Goal: Task Accomplishment & Management: Use online tool/utility

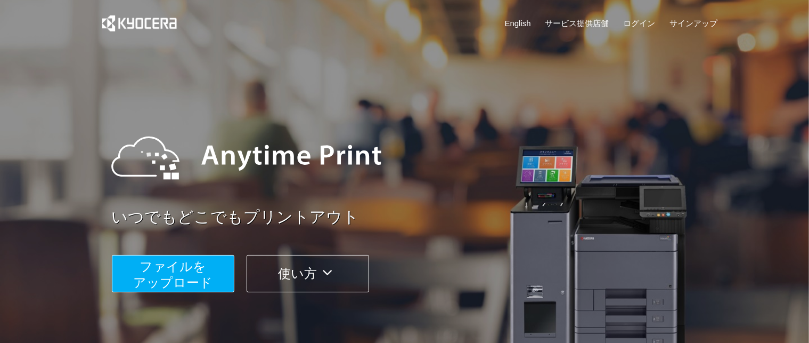
click at [192, 277] on span "ファイルを ​​アップロード" at bounding box center [172, 274] width 79 height 30
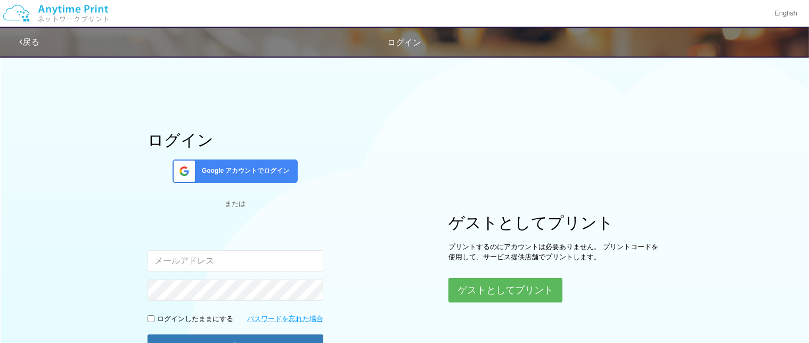
click at [263, 176] on div "Google アカウントでログイン" at bounding box center [235, 170] width 125 height 23
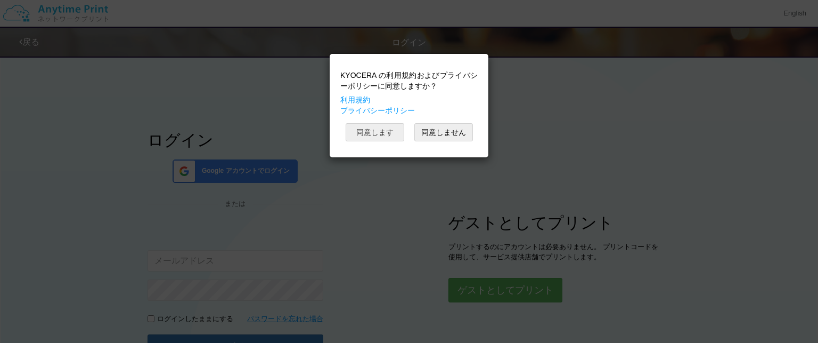
click at [363, 136] on button "同意します" at bounding box center [375, 132] width 59 height 18
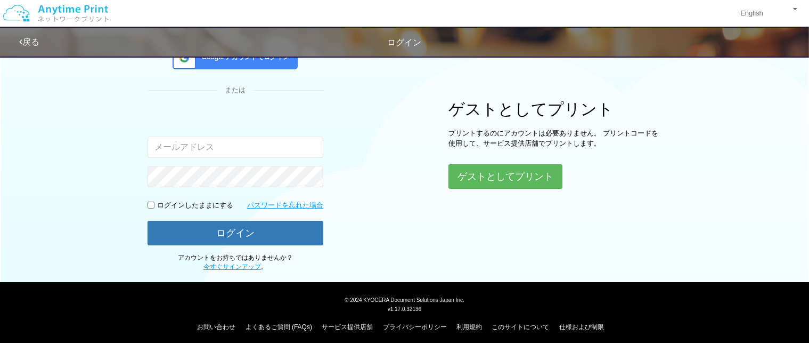
scroll to position [118, 0]
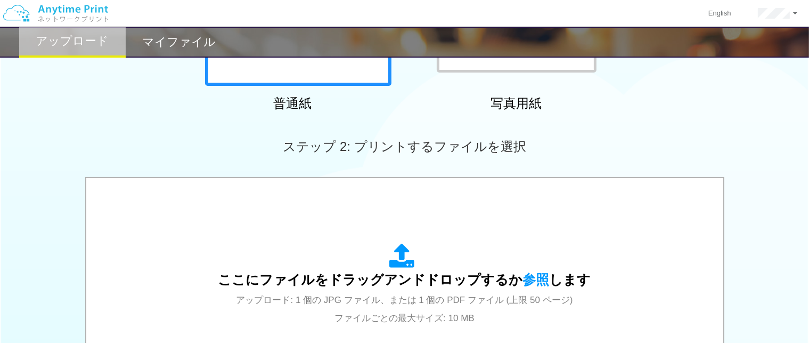
scroll to position [266, 0]
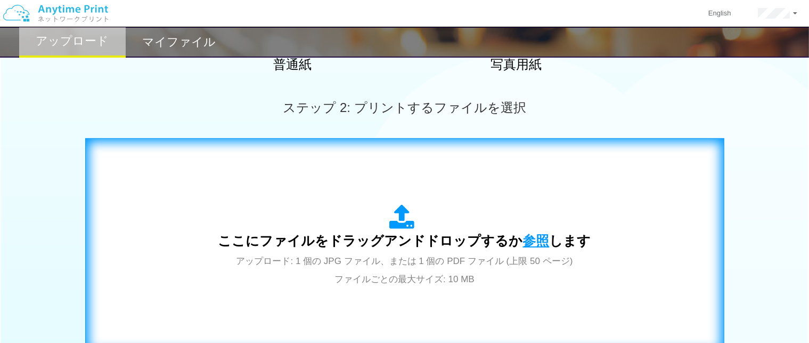
click at [541, 239] on span "参照" at bounding box center [536, 240] width 27 height 15
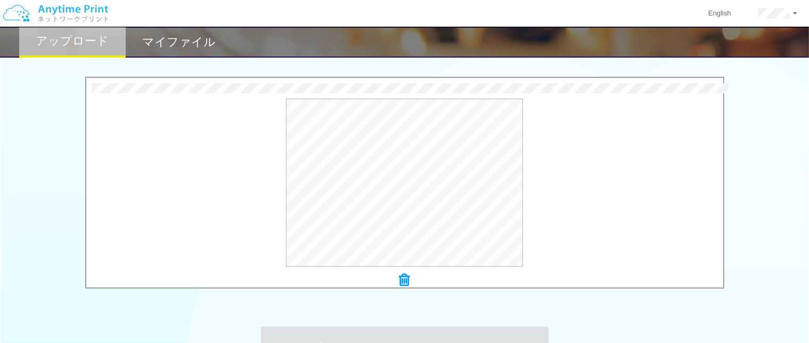
scroll to position [373, 0]
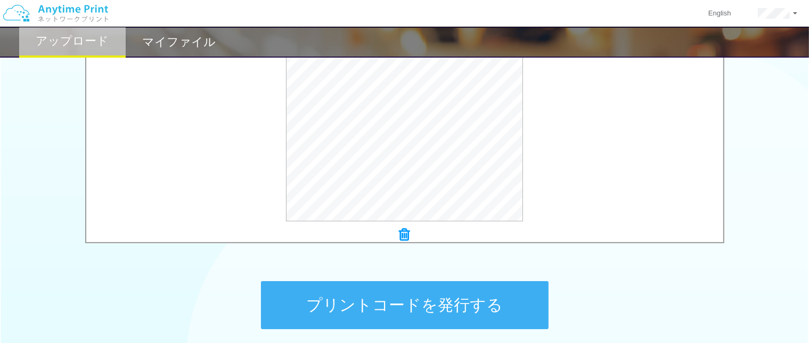
click at [379, 306] on button "プリントコードを発行する" at bounding box center [405, 305] width 288 height 48
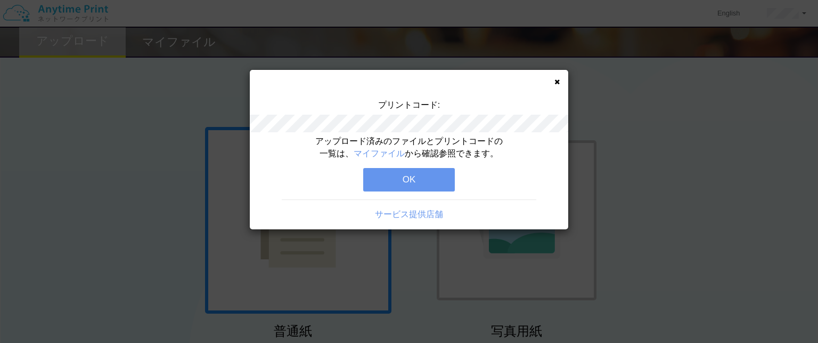
click at [416, 181] on button "OK" at bounding box center [409, 179] width 92 height 23
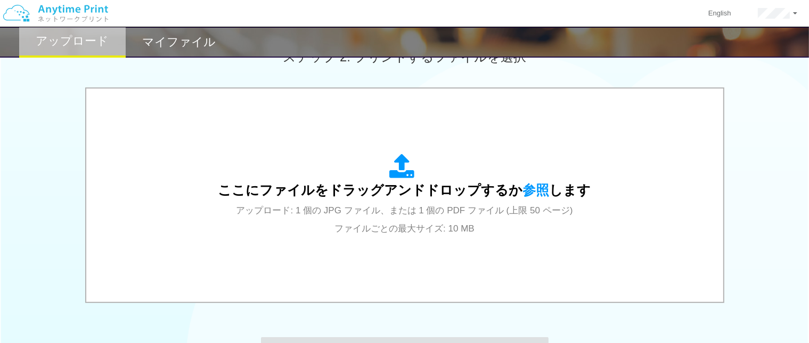
scroll to position [320, 0]
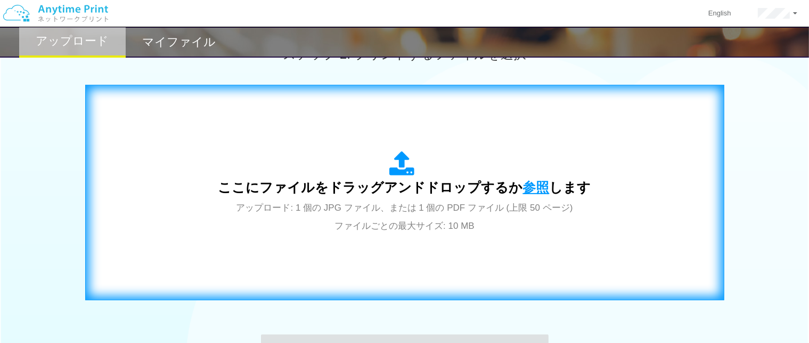
click at [538, 180] on span "参照" at bounding box center [536, 187] width 27 height 15
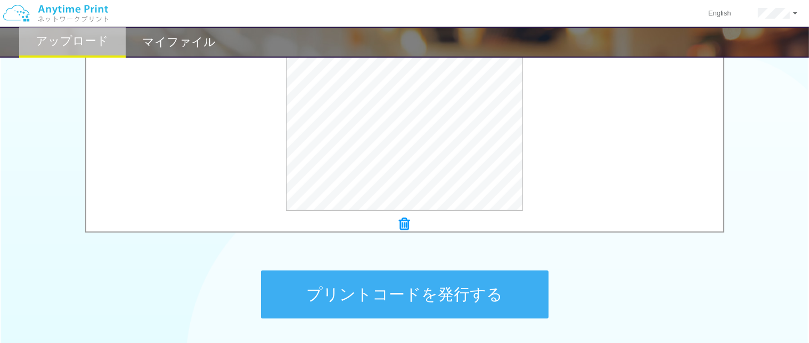
scroll to position [467, 0]
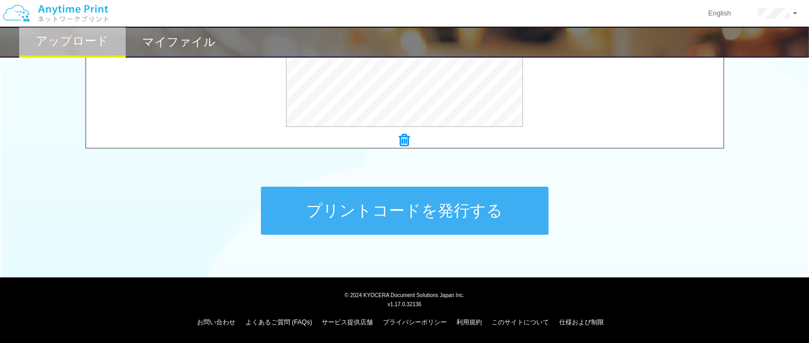
click at [437, 217] on button "プリントコードを発行する" at bounding box center [405, 210] width 288 height 48
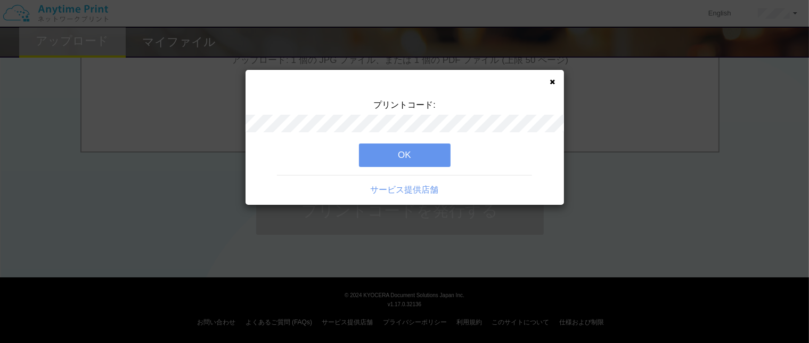
scroll to position [0, 0]
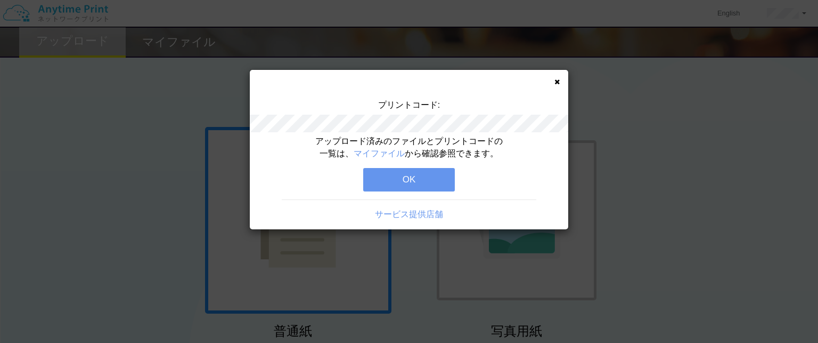
click at [440, 177] on button "OK" at bounding box center [409, 179] width 92 height 23
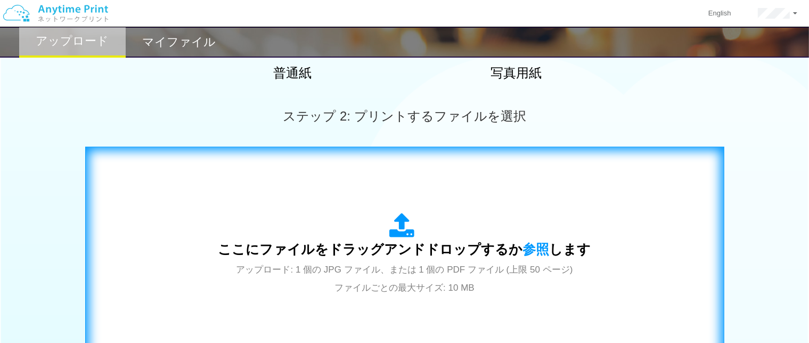
scroll to position [266, 0]
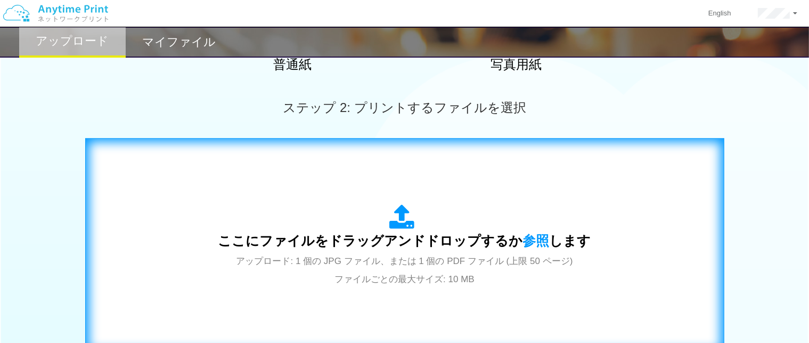
click at [546, 240] on span "ここにファイルをドラッグアンドドロップするか 参照 します" at bounding box center [404, 240] width 373 height 15
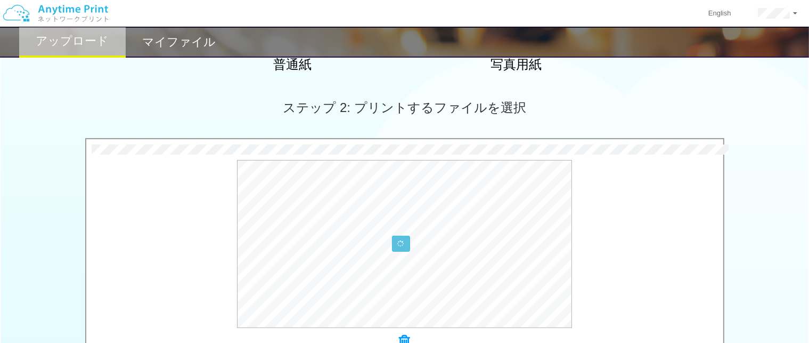
scroll to position [467, 0]
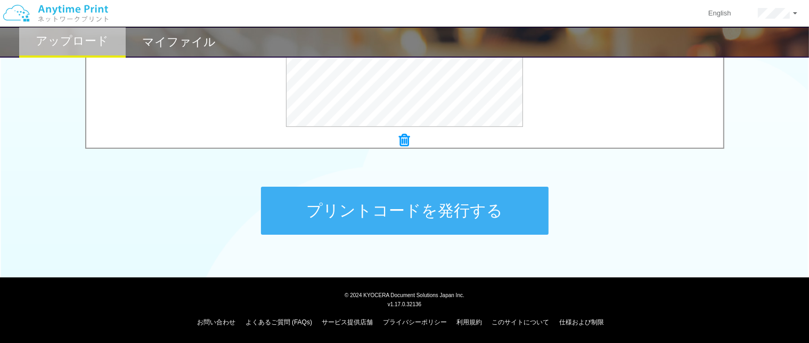
click at [430, 221] on button "プリントコードを発行する" at bounding box center [405, 210] width 288 height 48
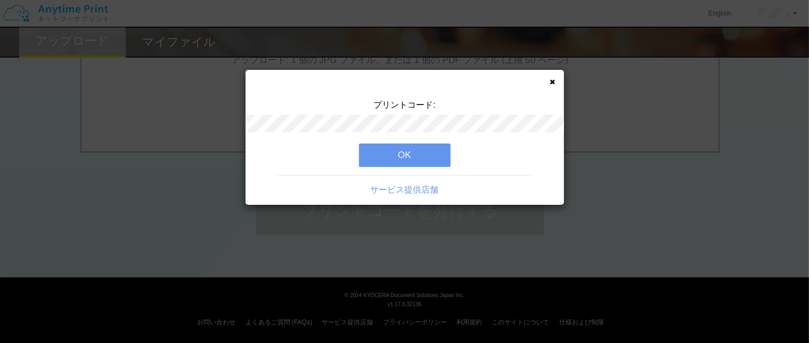
scroll to position [0, 0]
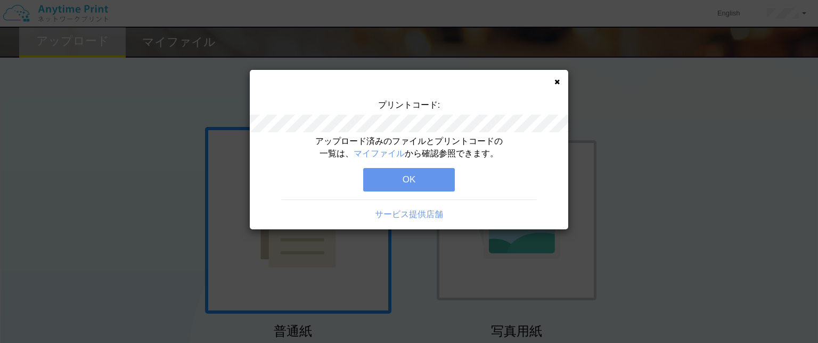
click at [432, 173] on button "OK" at bounding box center [409, 179] width 92 height 23
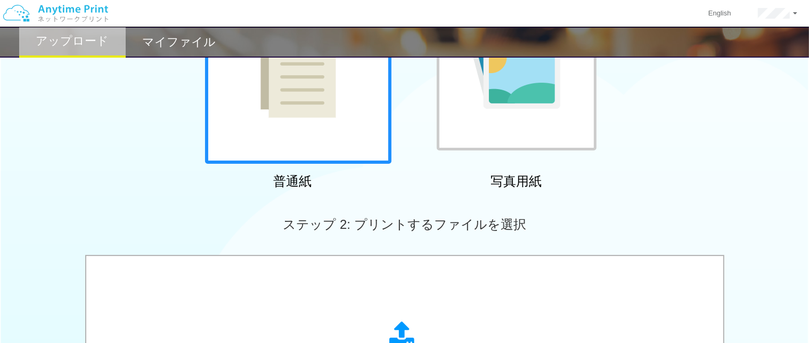
scroll to position [266, 0]
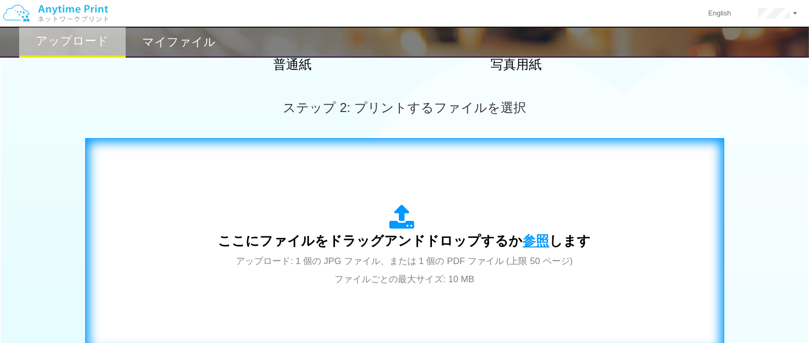
click at [524, 237] on span "参照" at bounding box center [536, 240] width 27 height 15
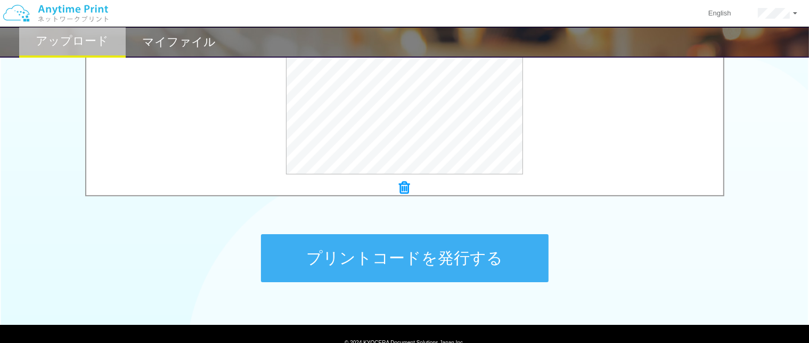
scroll to position [426, 0]
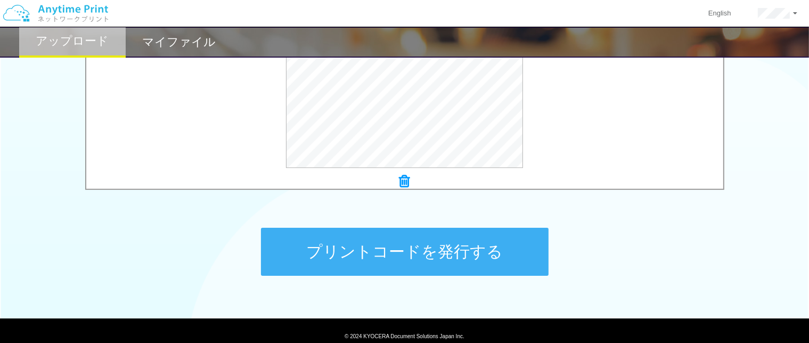
click at [402, 248] on button "プリントコードを発行する" at bounding box center [405, 251] width 288 height 48
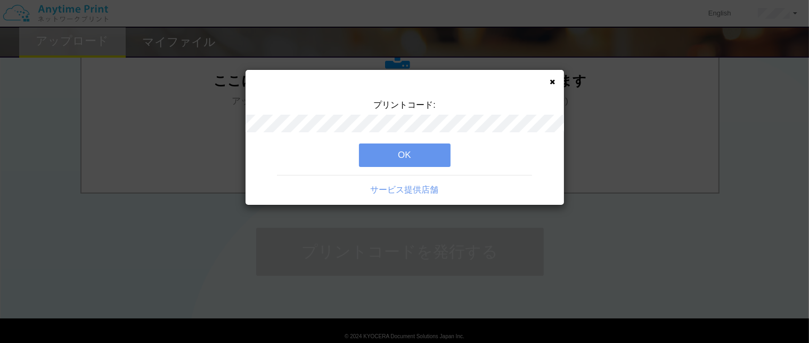
scroll to position [0, 0]
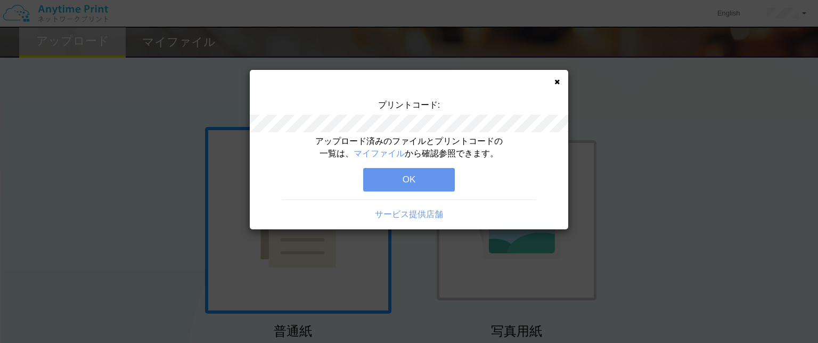
click at [409, 165] on div "アップロード済みのファイルとプリントコードの一覧は、 マイファイル から確認参照できます。 OK サービス提供店舗" at bounding box center [409, 182] width 319 height 94
click at [405, 184] on button "OK" at bounding box center [409, 179] width 92 height 23
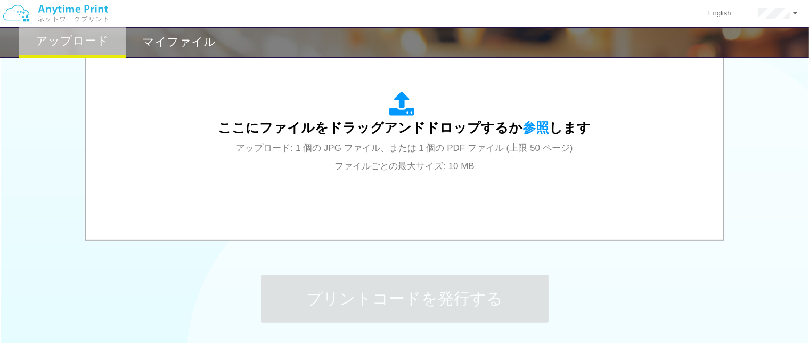
scroll to position [266, 0]
